Goal: Task Accomplishment & Management: Understand process/instructions

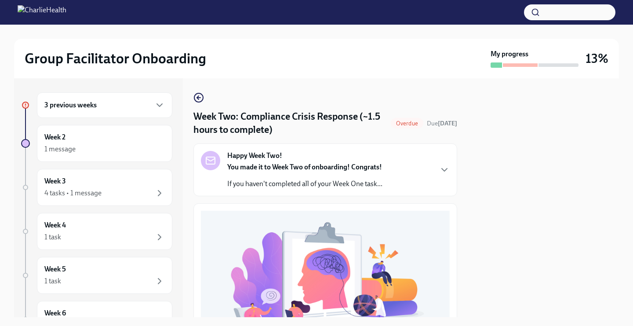
scroll to position [222, 0]
click at [159, 102] on icon "button" at bounding box center [159, 105] width 11 height 11
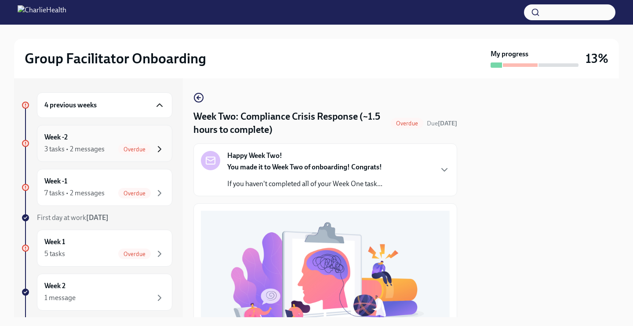
click at [159, 146] on icon "button" at bounding box center [159, 149] width 11 height 11
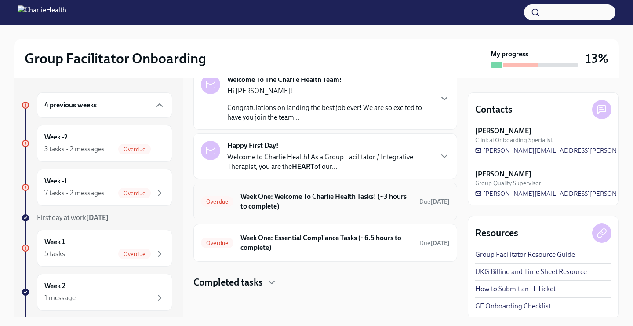
click at [278, 193] on h6 "Week One: Welcome To Charlie Health Tasks! (~3 hours to complete)" at bounding box center [327, 201] width 172 height 19
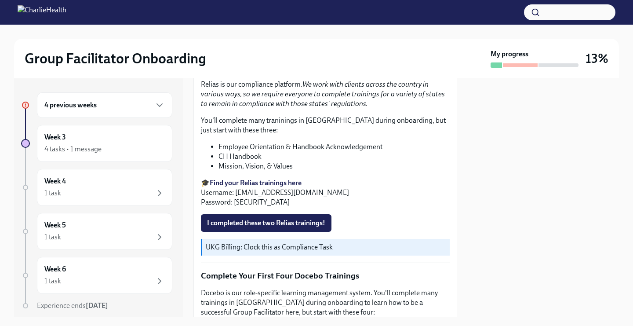
scroll to position [980, 0]
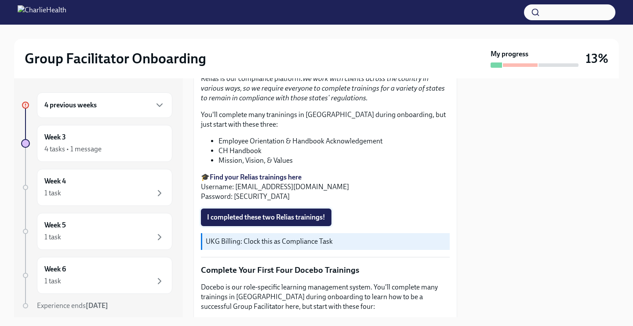
click at [297, 214] on span "I completed these two Relias trainings!" at bounding box center [266, 217] width 118 height 9
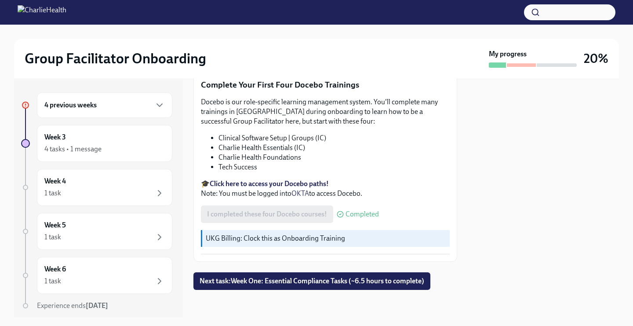
scroll to position [0, 0]
click at [323, 282] on span "Next task : Week One: Essential Compliance Tasks (~6.5 hours to complete)" at bounding box center [312, 281] width 225 height 9
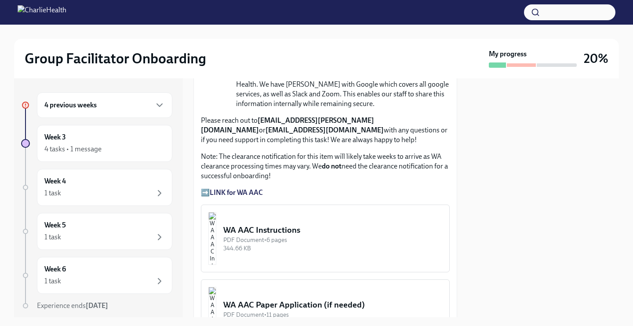
scroll to position [713, 0]
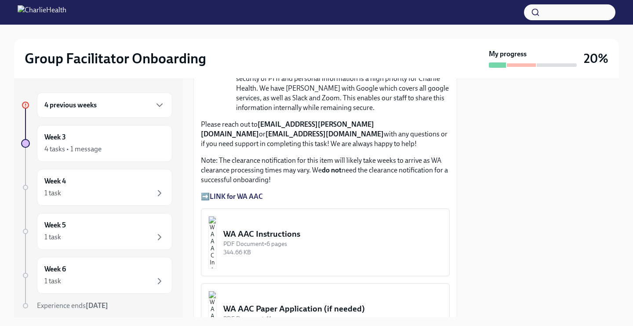
click at [216, 241] on img "button" at bounding box center [212, 242] width 8 height 53
